Goal: Task Accomplishment & Management: Use online tool/utility

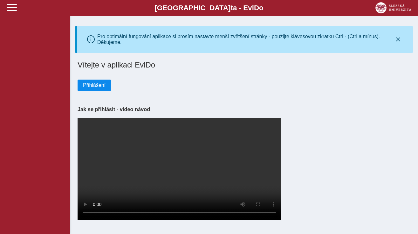
click at [93, 86] on span "Přihlášení" at bounding box center [94, 85] width 23 height 6
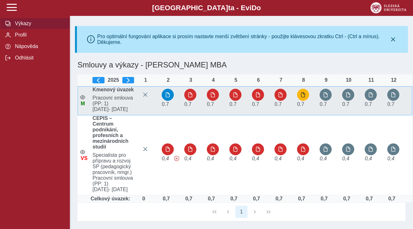
click at [306, 97] on span "button" at bounding box center [303, 94] width 5 height 5
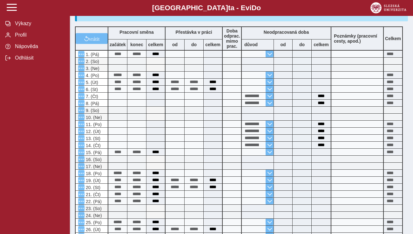
scroll to position [309, 0]
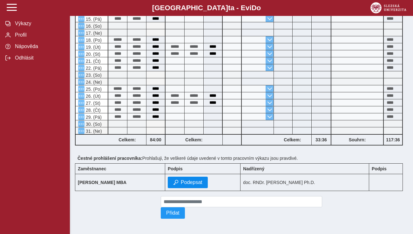
click at [206, 182] on button "Podepsat" at bounding box center [188, 181] width 40 height 11
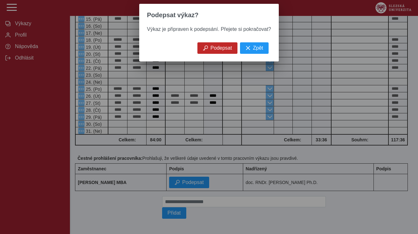
click at [215, 48] on span "Podepsat" at bounding box center [221, 48] width 22 height 6
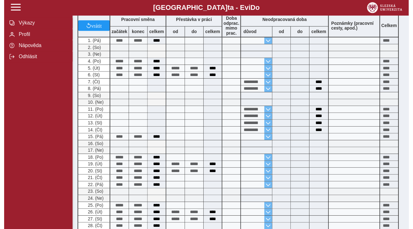
scroll to position [0, 0]
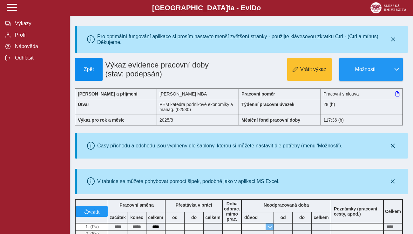
click at [85, 72] on button "Zpět" at bounding box center [89, 69] width 28 height 23
